Goal: Information Seeking & Learning: Learn about a topic

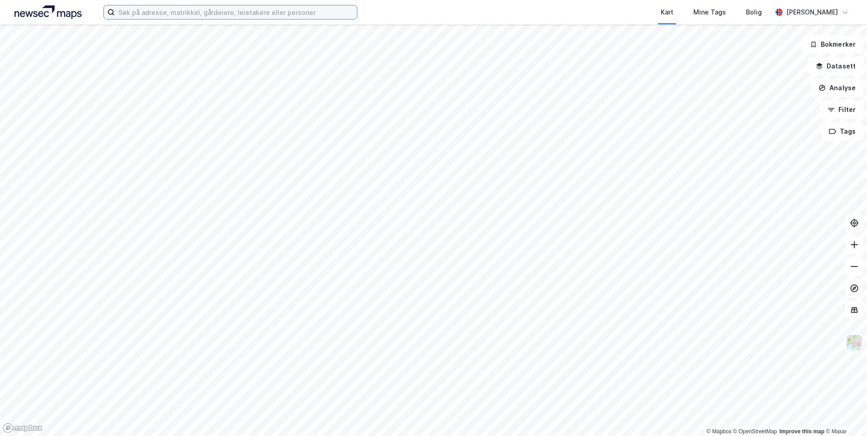
click at [263, 12] on input at bounding box center [236, 12] width 242 height 14
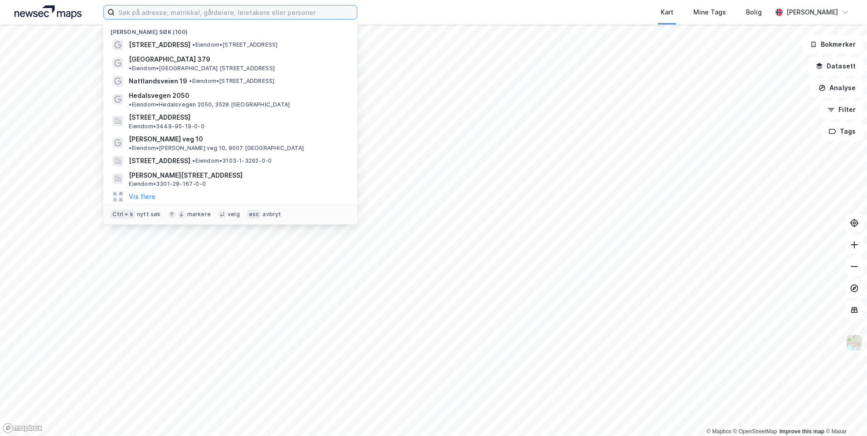
paste input "Hånesbakkane 17"
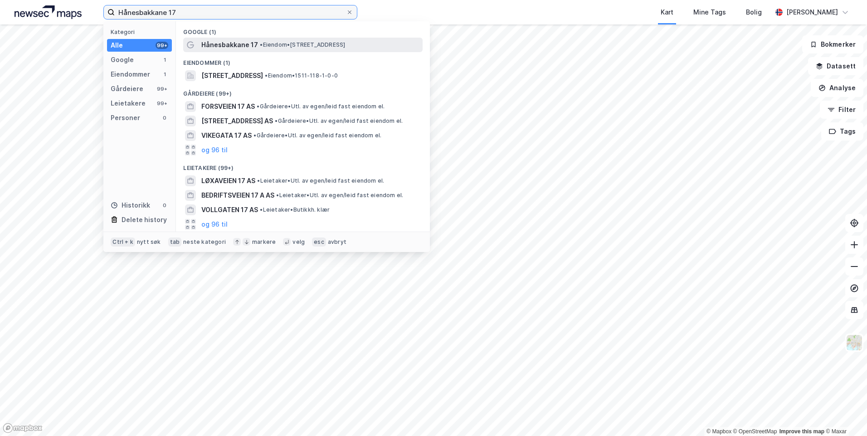
type input "Hånesbakkane 17"
click at [289, 44] on span "• Eiendom • [STREET_ADDRESS]" at bounding box center [302, 44] width 85 height 7
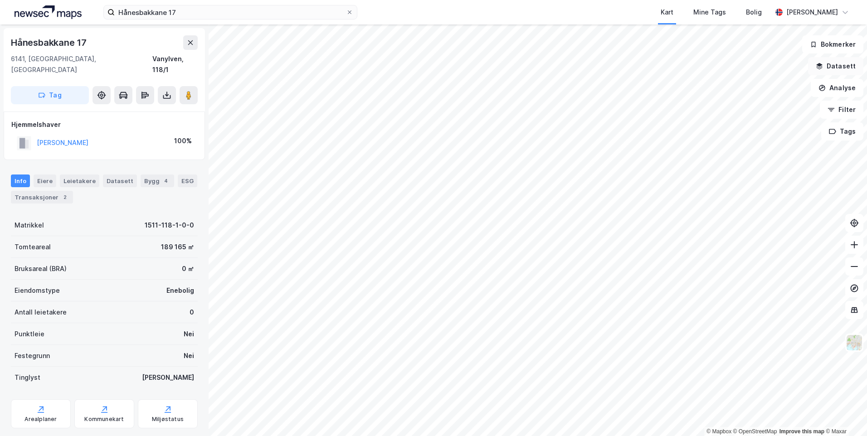
click at [844, 69] on button "Datasett" at bounding box center [835, 66] width 55 height 18
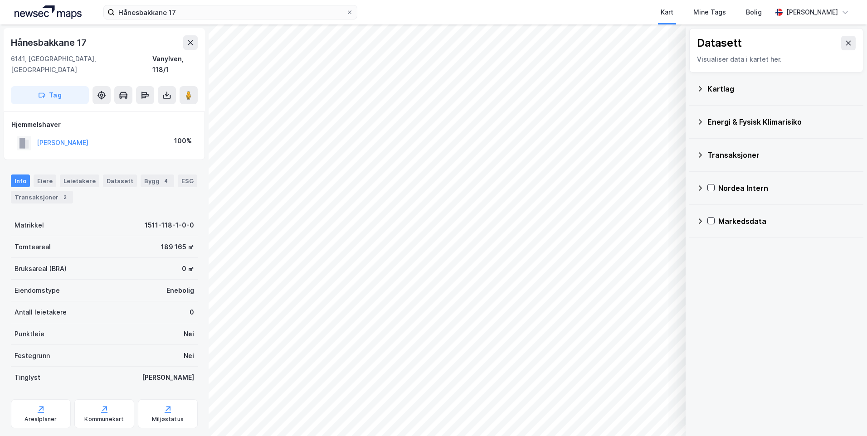
click at [699, 87] on icon at bounding box center [699, 88] width 7 height 7
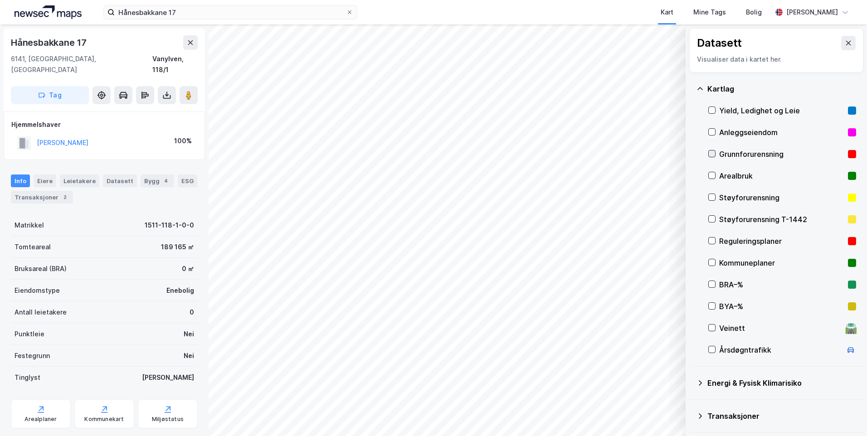
click at [712, 157] on icon at bounding box center [712, 154] width 6 height 6
click at [700, 90] on icon at bounding box center [699, 88] width 7 height 7
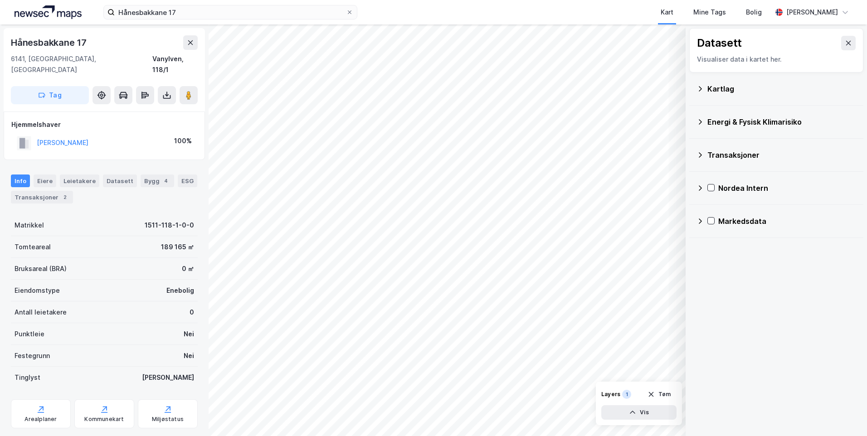
click at [701, 121] on icon at bounding box center [700, 121] width 3 height 5
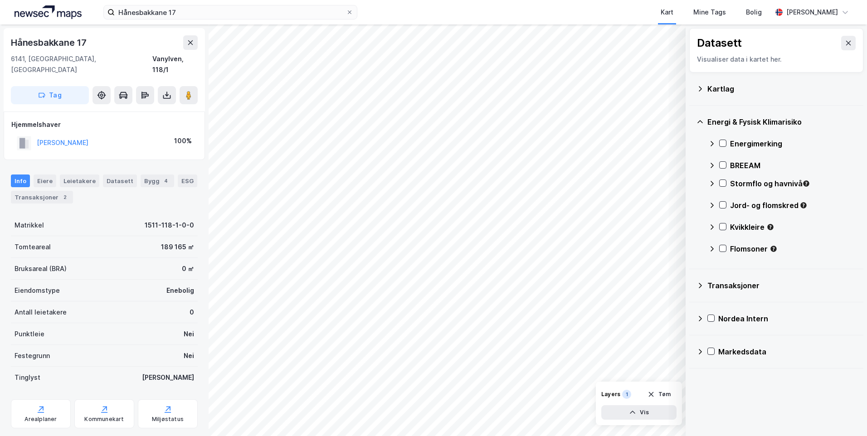
click at [714, 144] on icon at bounding box center [711, 143] width 7 height 7
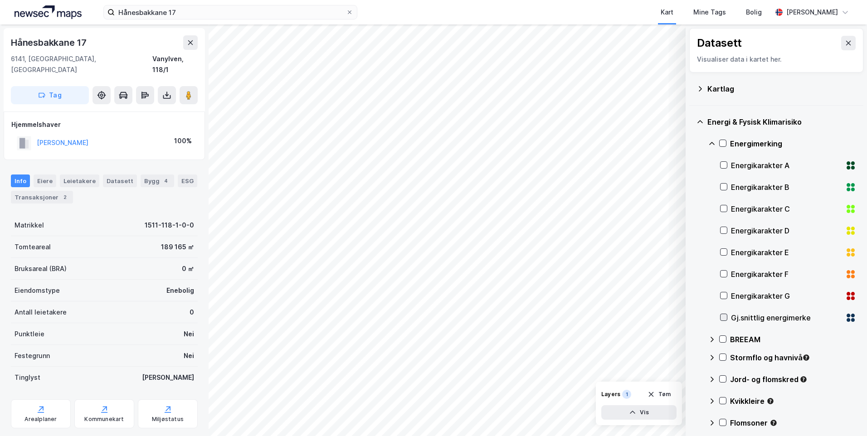
click at [721, 318] on icon at bounding box center [723, 317] width 6 height 6
click at [713, 146] on icon at bounding box center [711, 143] width 7 height 7
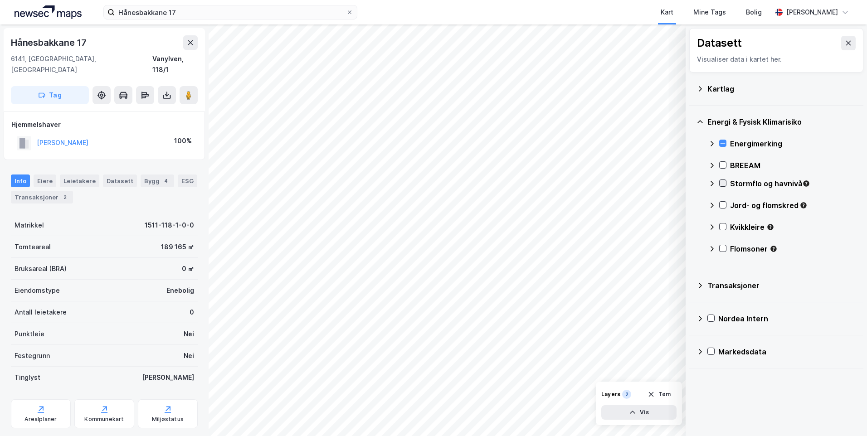
click at [724, 182] on icon at bounding box center [722, 183] width 6 height 6
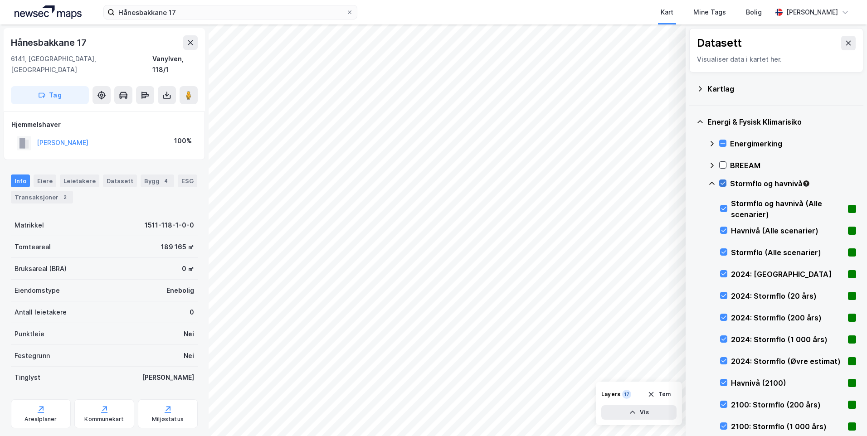
click at [723, 183] on icon at bounding box center [722, 183] width 6 height 6
click at [725, 272] on icon at bounding box center [723, 274] width 6 height 6
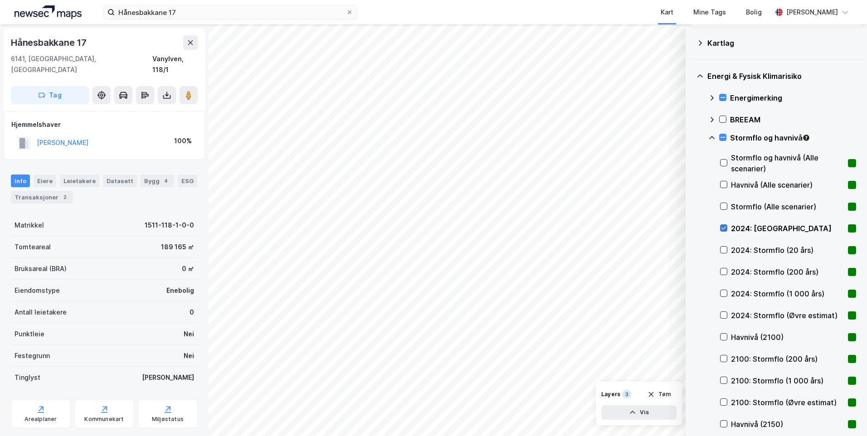
scroll to position [45, 0]
click at [725, 249] on icon at bounding box center [723, 250] width 6 height 6
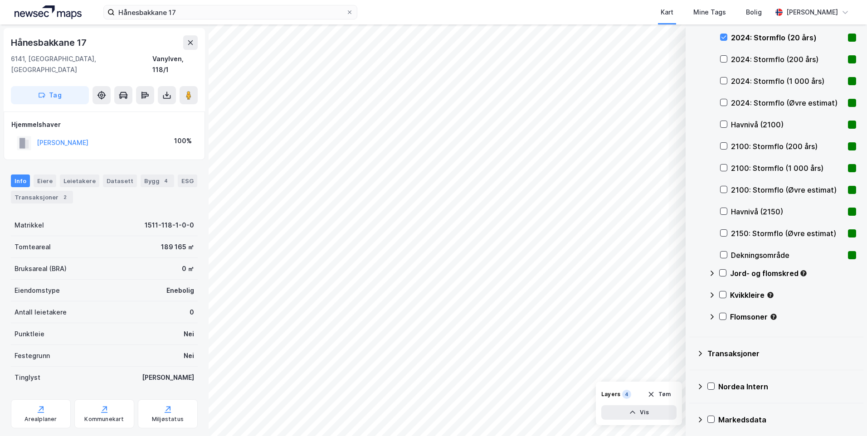
scroll to position [259, 0]
click at [723, 272] on icon at bounding box center [722, 272] width 6 height 6
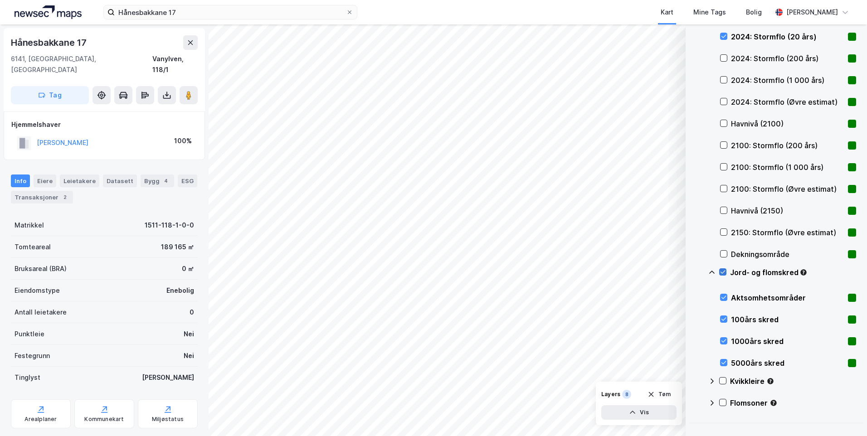
click at [723, 272] on icon at bounding box center [722, 272] width 6 height 6
click at [724, 319] on icon at bounding box center [723, 319] width 6 height 6
click at [721, 338] on icon at bounding box center [723, 341] width 6 height 6
click at [720, 379] on icon at bounding box center [722, 381] width 6 height 6
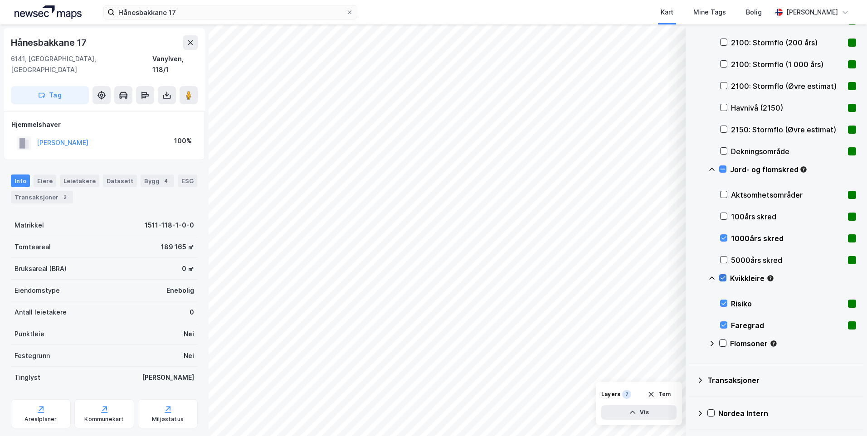
scroll to position [363, 0]
click at [710, 273] on div "Kvikkleire" at bounding box center [782, 282] width 148 height 22
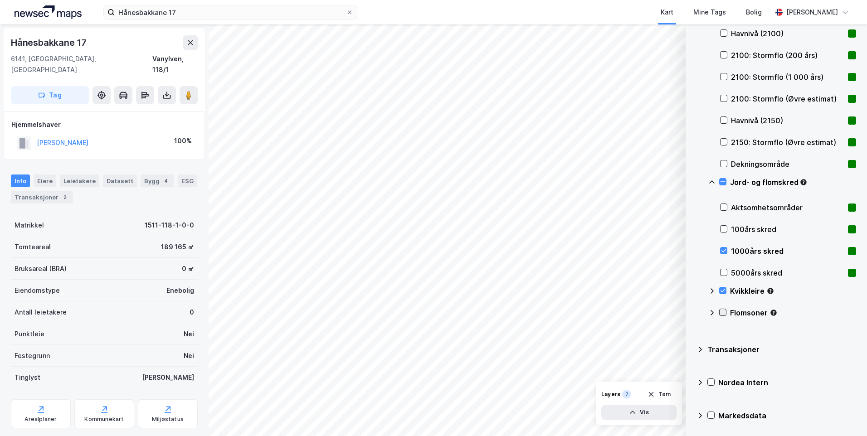
click at [723, 313] on icon at bounding box center [722, 312] width 5 height 3
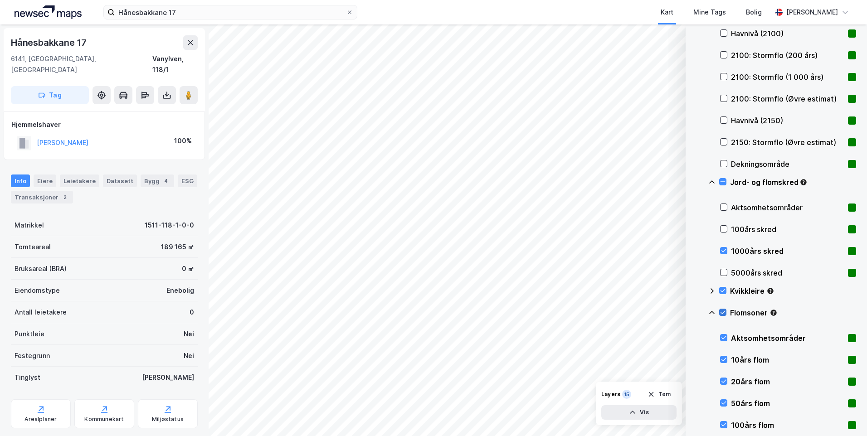
scroll to position [363, 0]
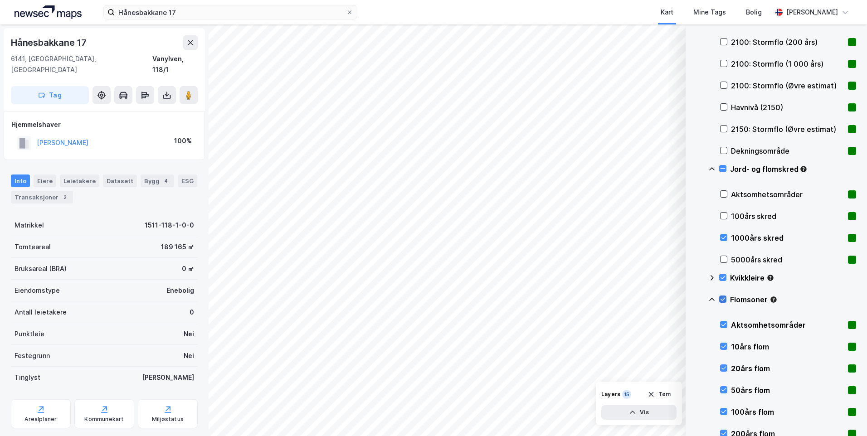
click at [723, 313] on div "Flomsoner" at bounding box center [782, 303] width 148 height 22
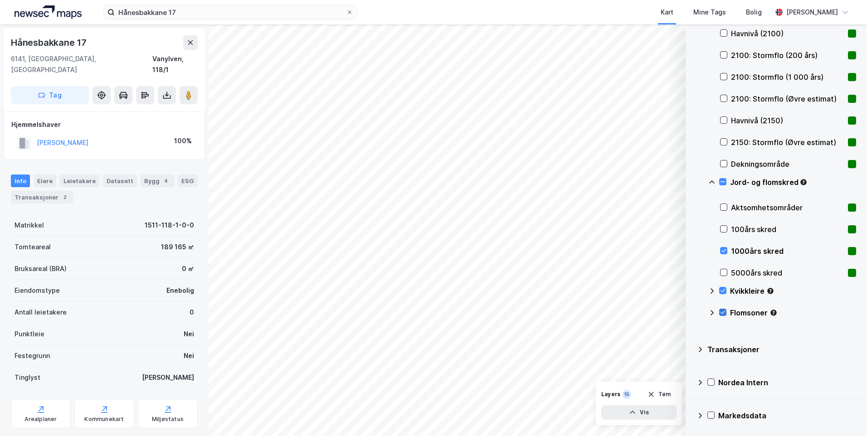
click at [723, 313] on icon at bounding box center [722, 312] width 5 height 3
click at [712, 311] on icon at bounding box center [711, 312] width 3 height 5
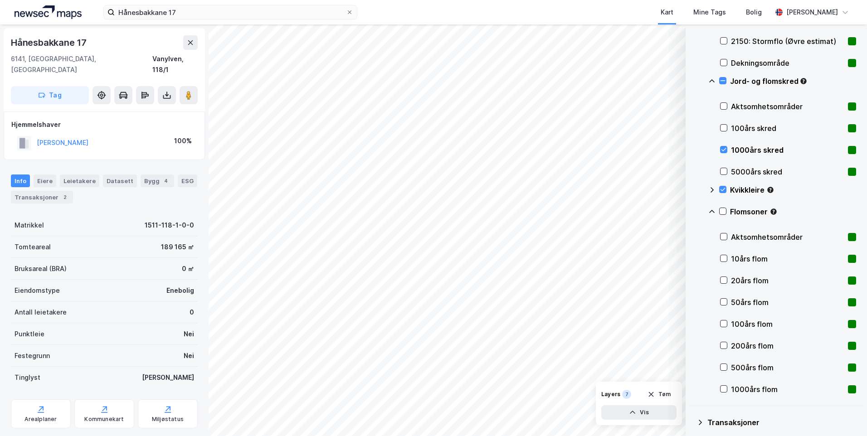
scroll to position [453, 0]
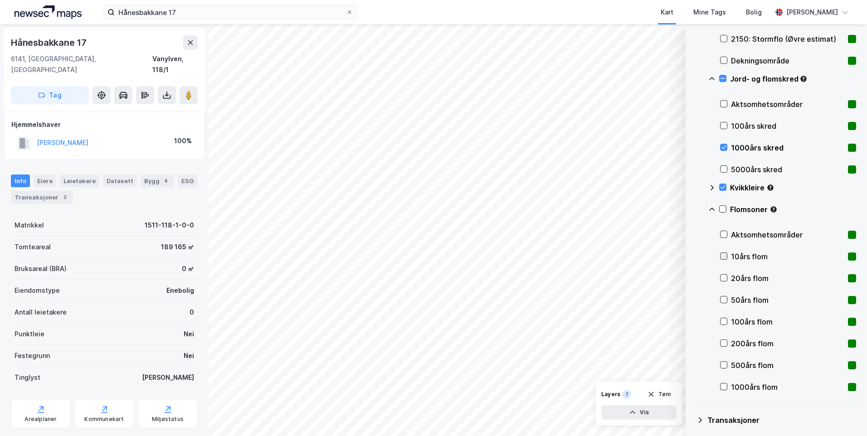
click at [720, 258] on icon at bounding box center [723, 256] width 6 height 6
click at [724, 280] on icon at bounding box center [723, 278] width 6 height 6
click at [721, 300] on icon at bounding box center [723, 299] width 6 height 6
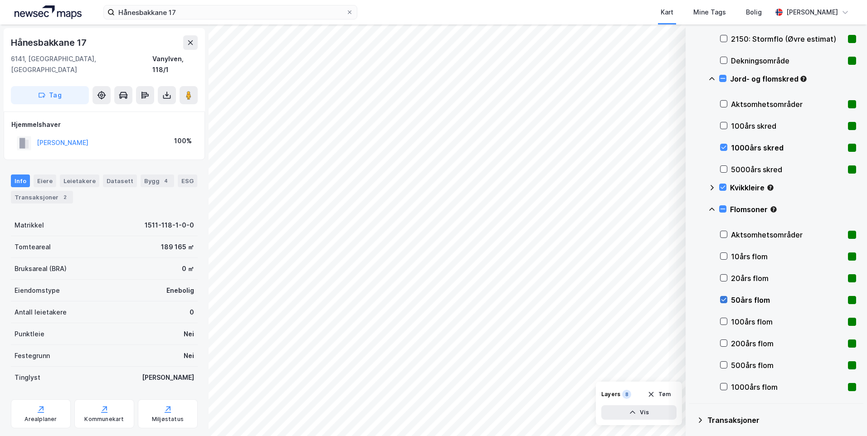
click at [721, 300] on icon at bounding box center [723, 299] width 6 height 6
click at [721, 321] on icon at bounding box center [723, 321] width 6 height 6
click at [723, 345] on icon at bounding box center [723, 343] width 5 height 3
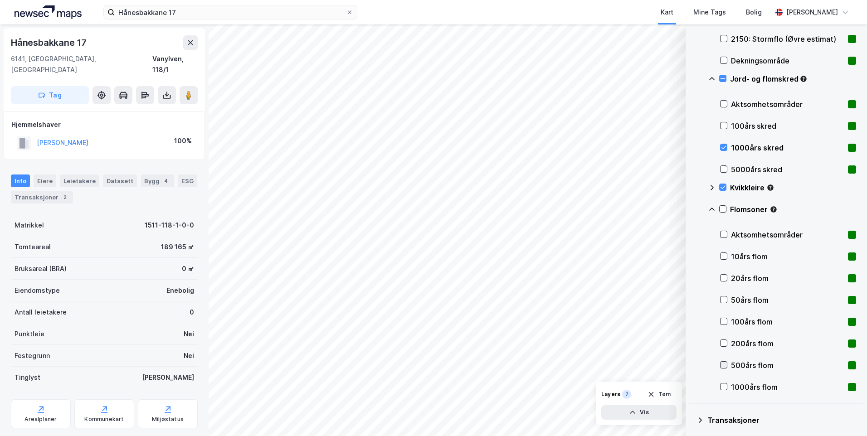
click at [722, 364] on icon at bounding box center [723, 365] width 6 height 6
click at [722, 384] on icon at bounding box center [723, 387] width 6 height 6
click at [719, 234] on div "Energimerking BREEAM Stormflo og havnivå Stormflo og havnivå (Alle scenarier) H…" at bounding box center [782, 39] width 148 height 718
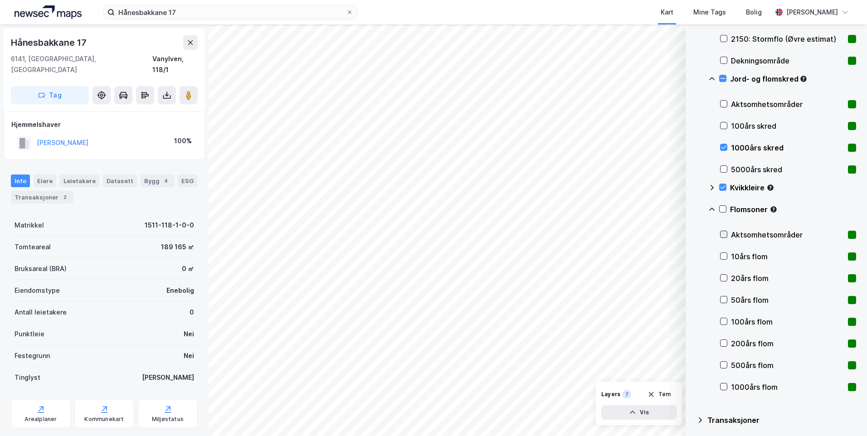
click at [720, 234] on icon at bounding box center [723, 234] width 6 height 6
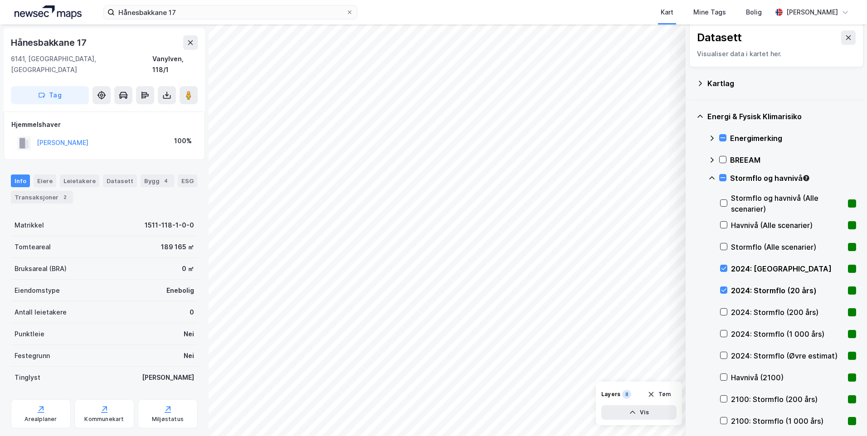
scroll to position [0, 0]
